Goal: Task Accomplishment & Management: Use online tool/utility

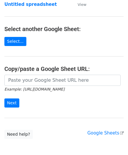
scroll to position [58, 0]
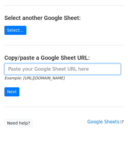
click at [20, 67] on input "url" at bounding box center [62, 68] width 116 height 11
paste input "[URL][DOMAIN_NAME]"
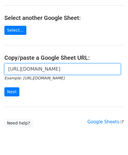
scroll to position [0, 126]
type input "https://docs.google.com/spreadsheets/d/1LAYeREfiDq40fOaPJe2N3DFNw78kEMx72rb2R1F…"
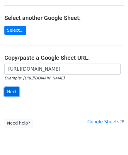
scroll to position [0, 0]
click at [10, 90] on input "Next" at bounding box center [11, 91] width 15 height 9
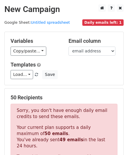
scroll to position [197, 0]
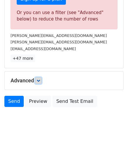
click at [39, 79] on icon at bounding box center [39, 81] width 4 height 4
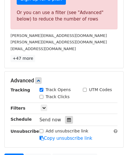
click at [67, 117] on icon at bounding box center [69, 119] width 4 height 4
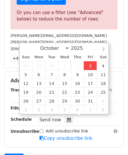
type input "[DATE] 12:00"
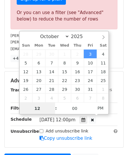
paste input "0"
type input "10"
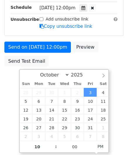
type input "[DATE] 22:00"
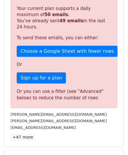
scroll to position [268, 0]
